Goal: Navigation & Orientation: Find specific page/section

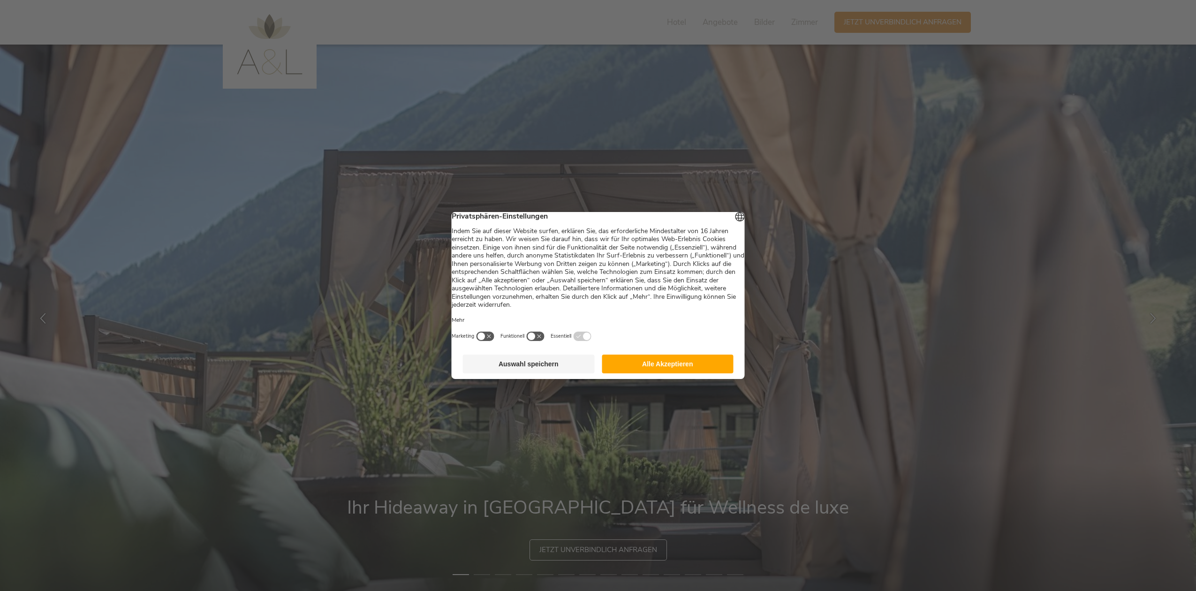
drag, startPoint x: 688, startPoint y: 364, endPoint x: 689, endPoint y: 358, distance: 5.7
click at [688, 364] on button "Alle Akzeptieren" at bounding box center [668, 364] width 132 height 19
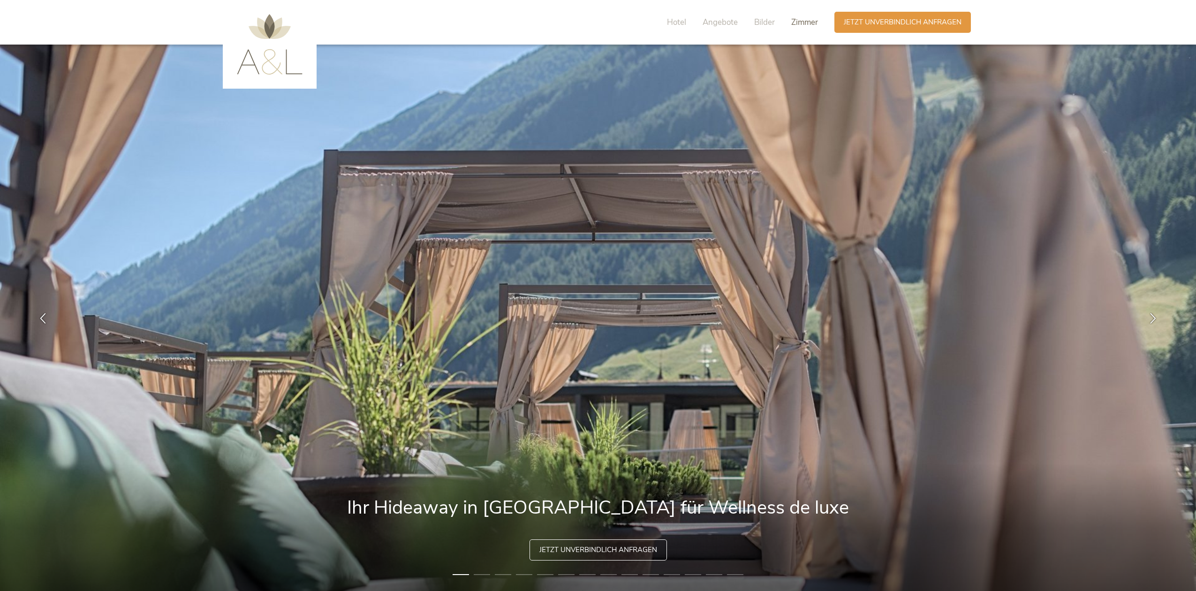
click at [803, 21] on span "Zimmer" at bounding box center [804, 22] width 27 height 11
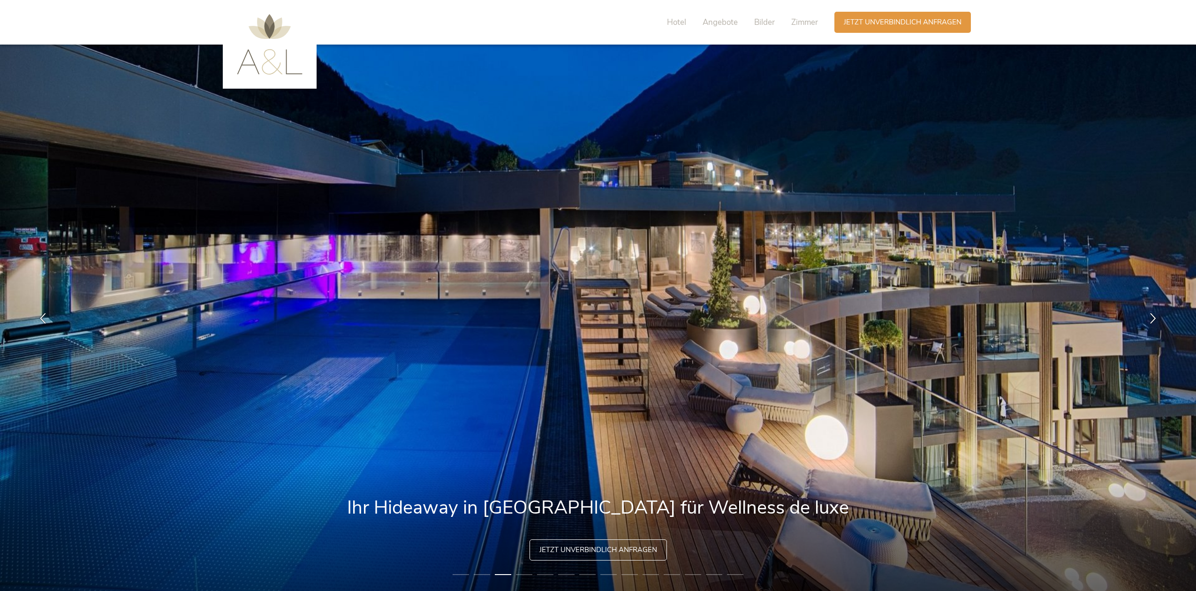
click at [297, 65] on img at bounding box center [270, 44] width 66 height 61
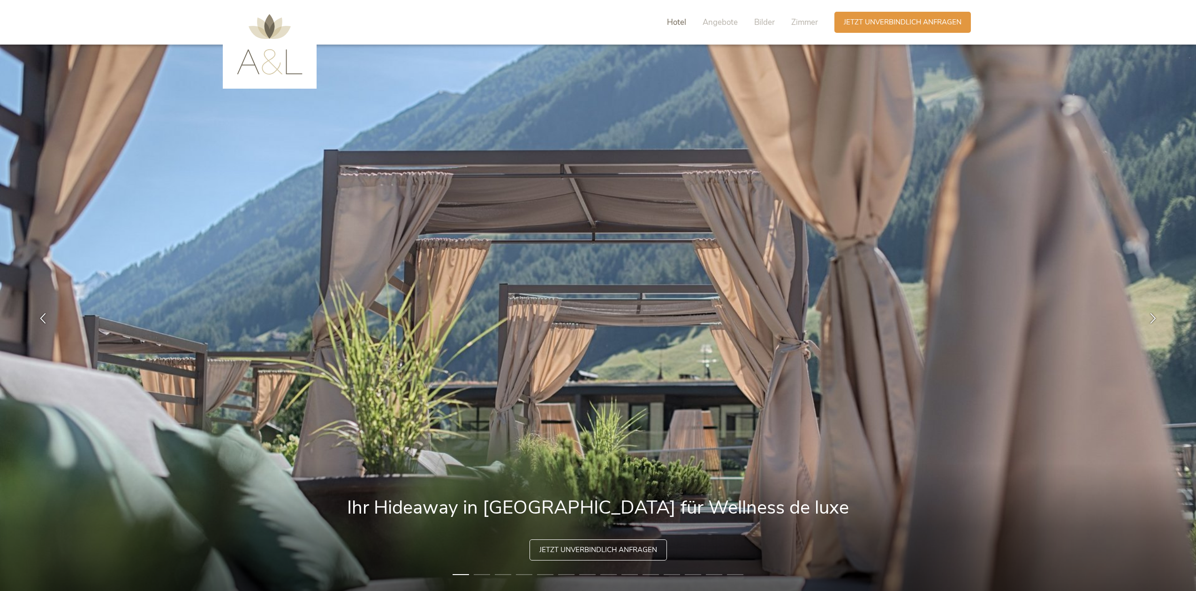
click at [676, 26] on span "Hotel" at bounding box center [676, 22] width 19 height 11
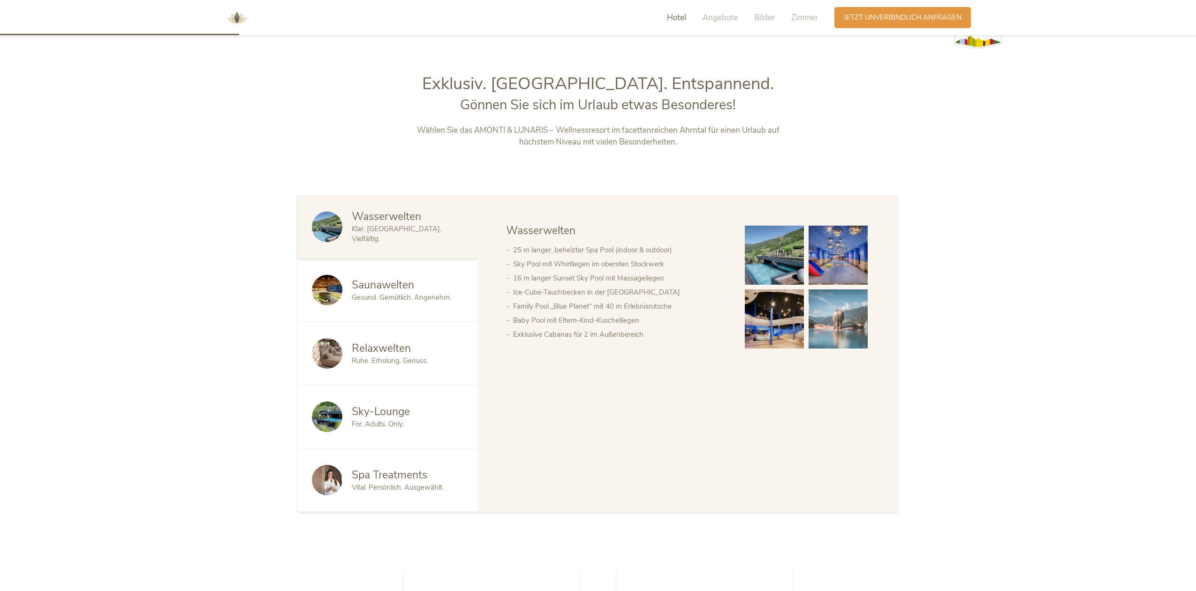
scroll to position [623, 0]
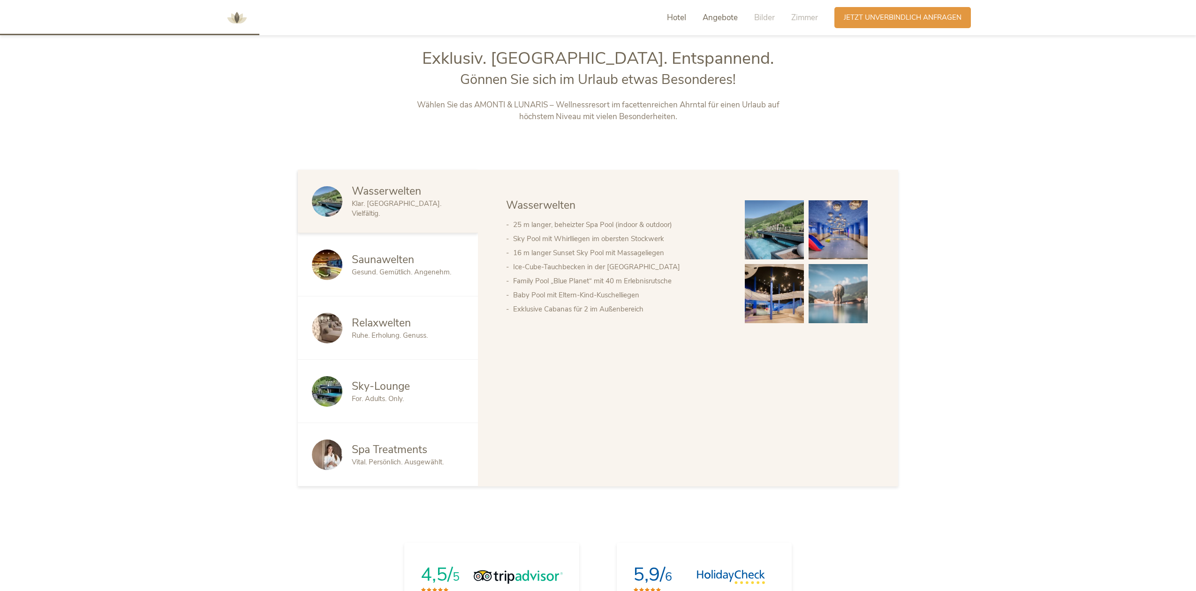
click at [722, 21] on span "Angebote" at bounding box center [720, 17] width 35 height 11
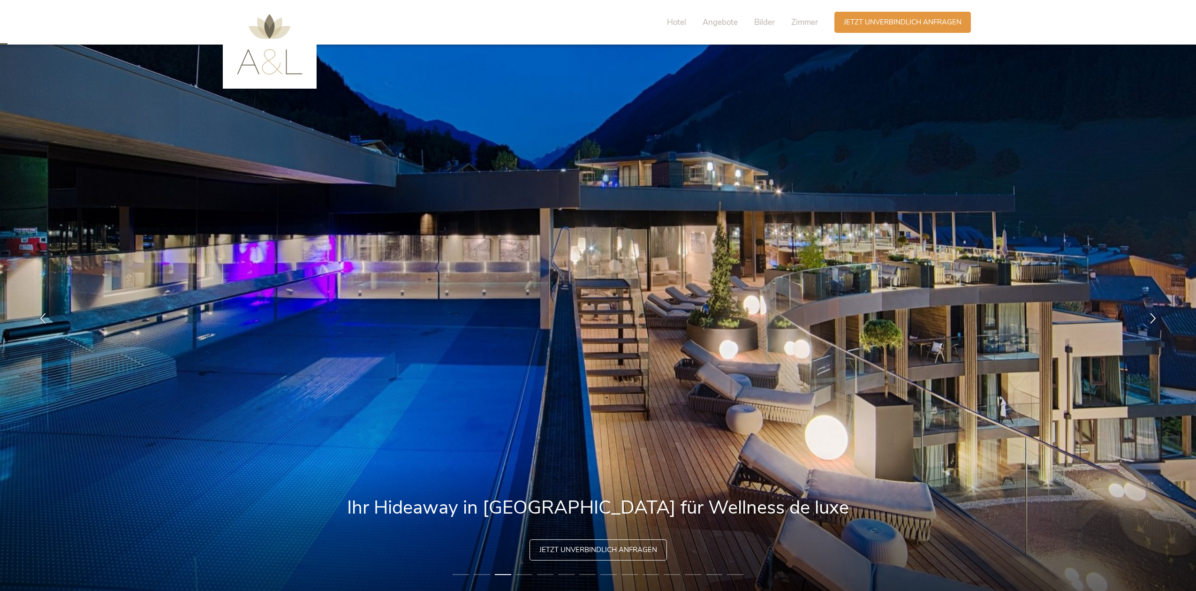
scroll to position [0, 0]
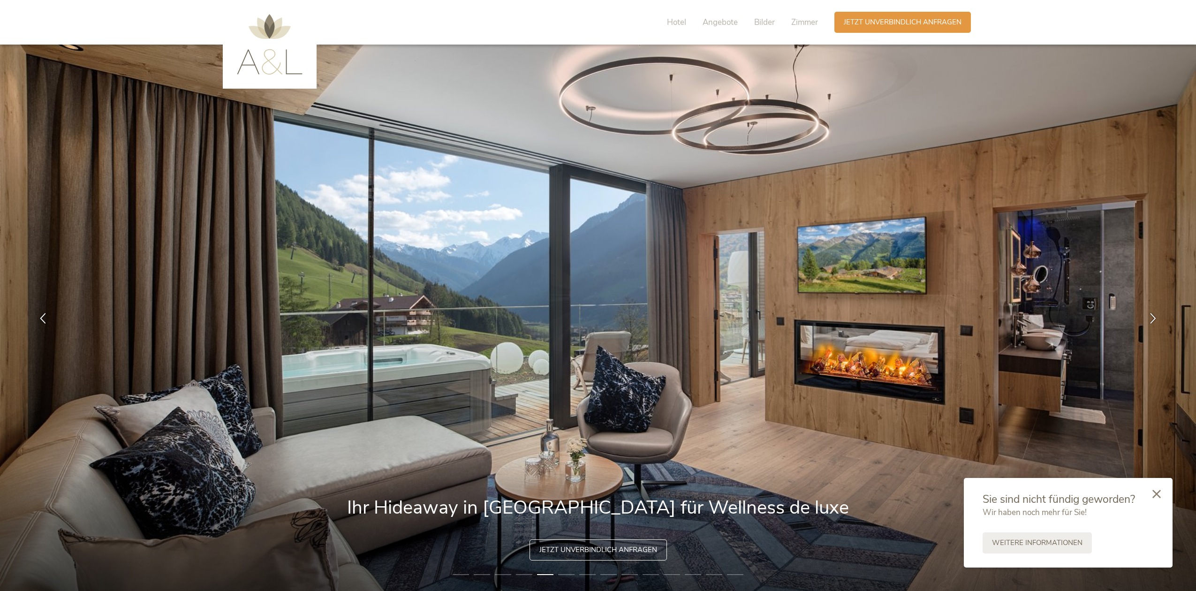
click at [271, 55] on img at bounding box center [270, 44] width 66 height 61
